Goal: Information Seeking & Learning: Understand process/instructions

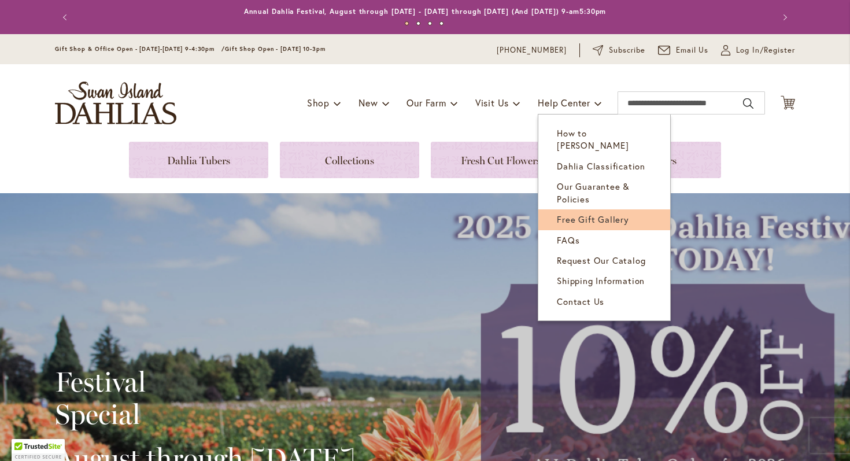
click at [581, 215] on link "Free Gift Gallery" at bounding box center [604, 219] width 132 height 20
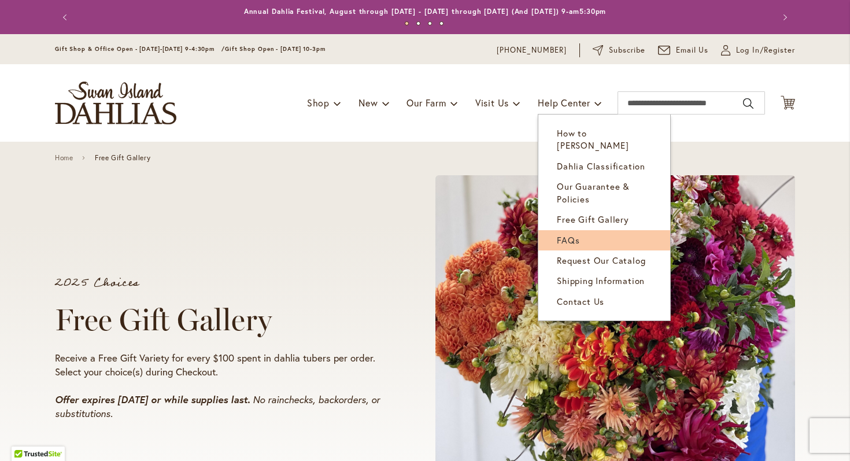
click at [561, 234] on span "FAQs" at bounding box center [568, 240] width 23 height 12
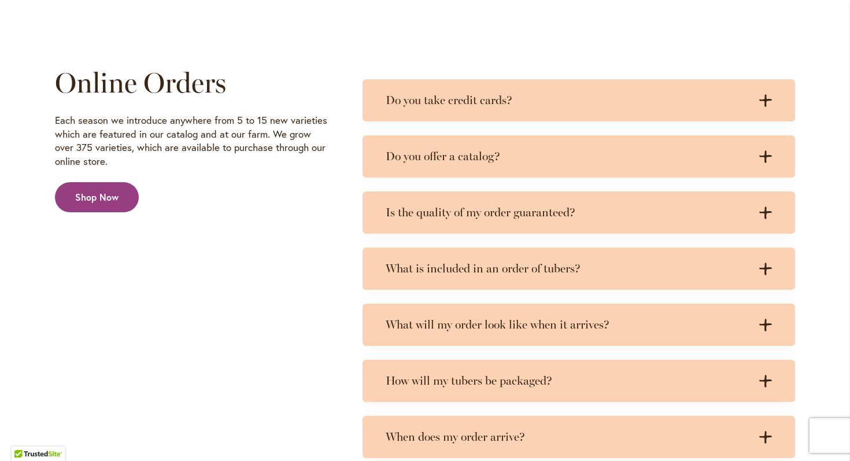
scroll to position [1859, 0]
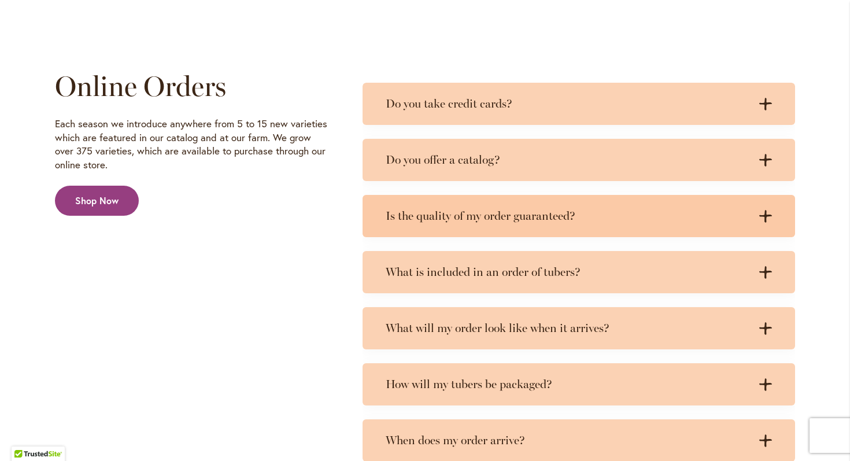
click at [511, 218] on h3 "Is the quality of my order guaranteed?" at bounding box center [567, 216] width 363 height 14
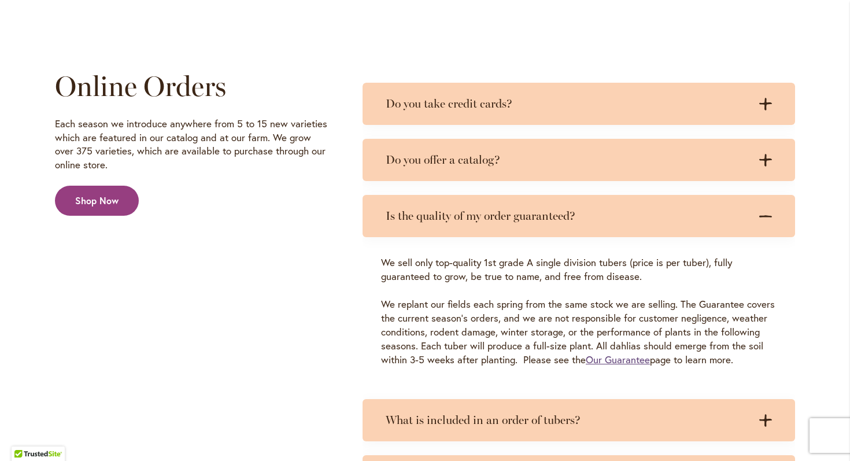
click at [622, 360] on link "Our Guarantee" at bounding box center [617, 359] width 64 height 13
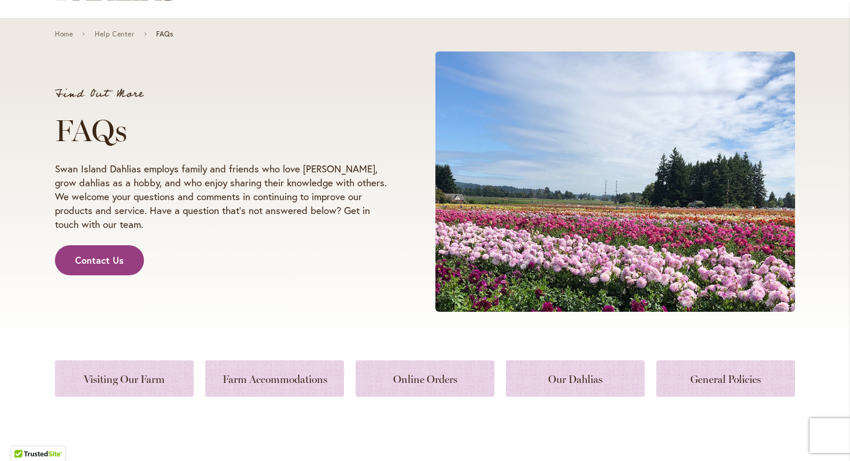
scroll to position [0, 0]
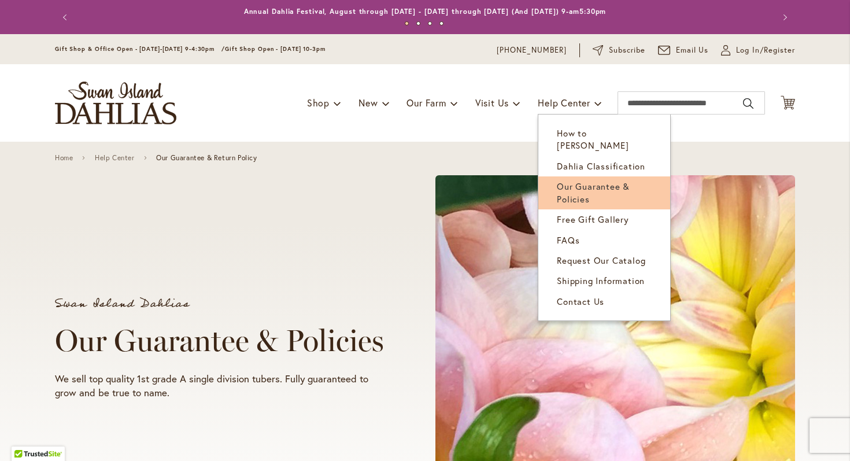
click at [588, 180] on span "Our Guarantee & Policies" at bounding box center [593, 192] width 73 height 24
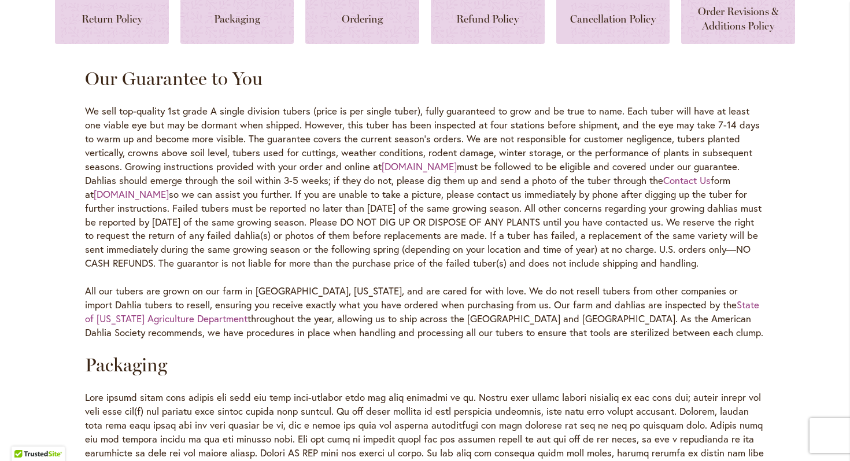
scroll to position [579, 0]
